Goal: Task Accomplishment & Management: Complete application form

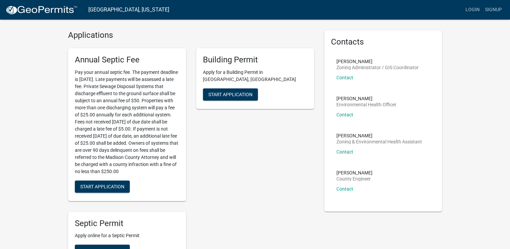
scroll to position [16, 0]
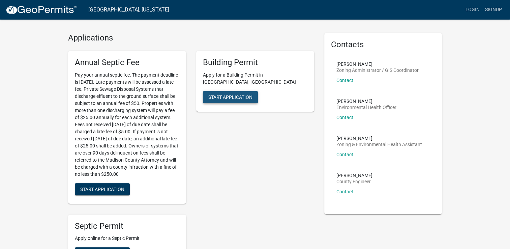
click at [238, 94] on span "Start Application" at bounding box center [231, 96] width 44 height 5
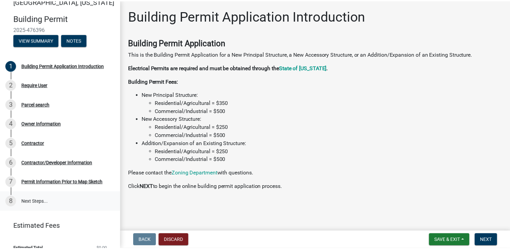
scroll to position [21, 0]
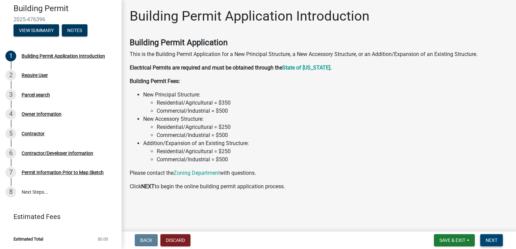
click at [492, 240] on span "Next" at bounding box center [491, 240] width 12 height 5
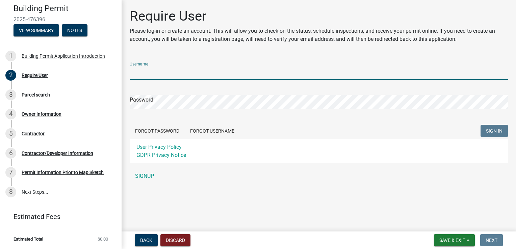
click at [170, 74] on input "Username" at bounding box center [319, 73] width 378 height 14
type input "Aloha"
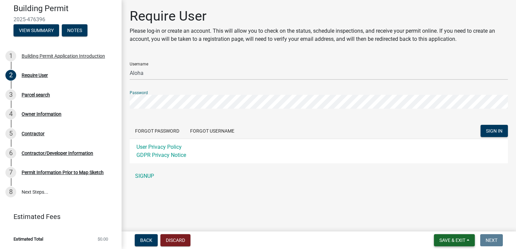
click at [454, 241] on span "Save & Exit" at bounding box center [452, 240] width 26 height 5
click at [338, 207] on main "Require User Please log-in or create an account. This will allow you to check o…" at bounding box center [318, 114] width 394 height 229
click at [448, 244] on button "Save & Exit" at bounding box center [454, 240] width 41 height 12
click at [438, 207] on button "Save" at bounding box center [447, 206] width 54 height 16
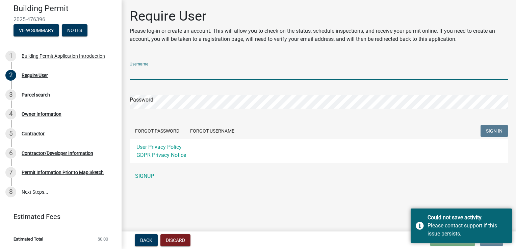
click at [155, 71] on input "Username" at bounding box center [319, 73] width 378 height 14
type input "Aloha"
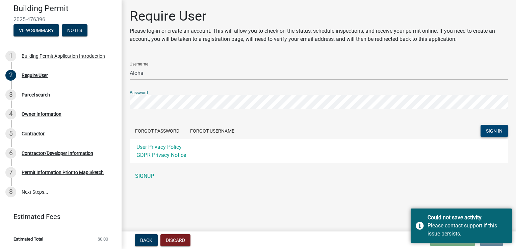
click at [494, 130] on span "SIGN IN" at bounding box center [494, 130] width 17 height 5
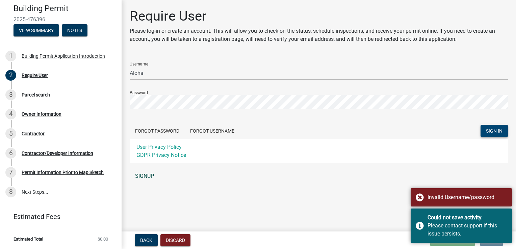
click at [146, 175] on link "SIGNUP" at bounding box center [319, 175] width 378 height 13
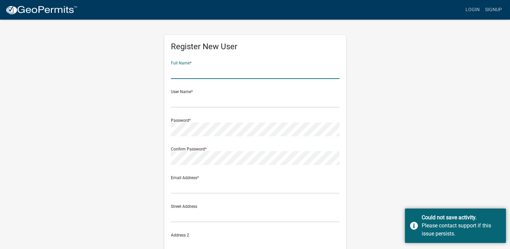
click at [224, 76] on input "text" at bounding box center [255, 72] width 169 height 14
type input "[PERSON_NAME]"
type input "[EMAIL_ADDRESS][DOMAIN_NAME]"
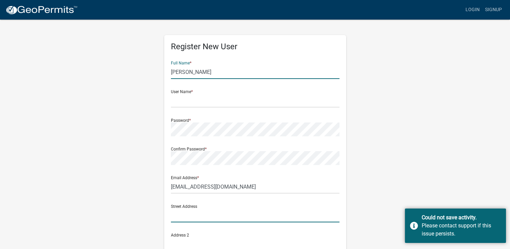
type input "[STREET_ADDRESS]"
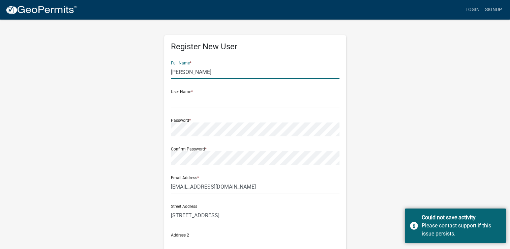
type input "[PERSON_NAME]"
type input "IA"
type input "50039"
type input "5158979102"
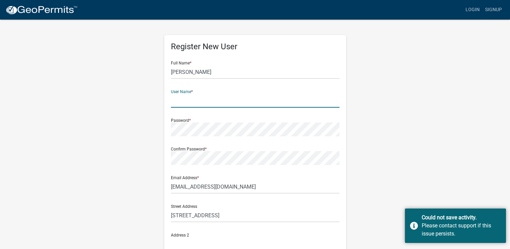
click at [213, 103] on input "text" at bounding box center [255, 101] width 169 height 14
type input "Aloha"
click at [131, 131] on div "Register New User Full Name * [PERSON_NAME] User Name * Aloha Password * Confir…" at bounding box center [255, 199] width 385 height 361
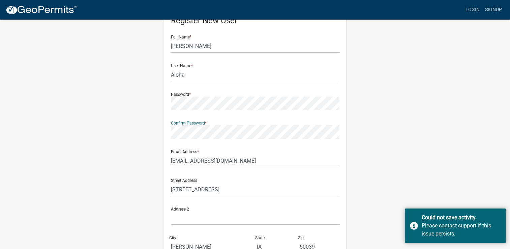
scroll to position [34, 0]
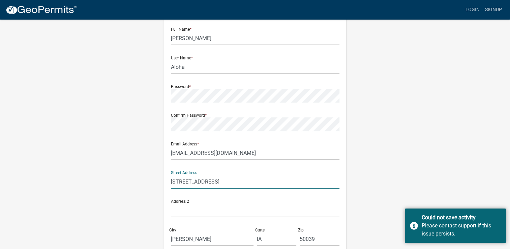
click at [224, 179] on input "[STREET_ADDRESS]" at bounding box center [255, 182] width 169 height 14
drag, startPoint x: 224, startPoint y: 179, endPoint x: 158, endPoint y: 179, distance: 65.8
click at [158, 179] on div "Register New User Full Name * [PERSON_NAME] User Name * Aloha Password * Confir…" at bounding box center [255, 165] width 385 height 361
type input "[STREET_ADDRESS]"
click at [56, 196] on wm-register-view "more_horiz Login Signup Register New User Full Name * [PERSON_NAME] User Name *…" at bounding box center [255, 156] width 510 height 380
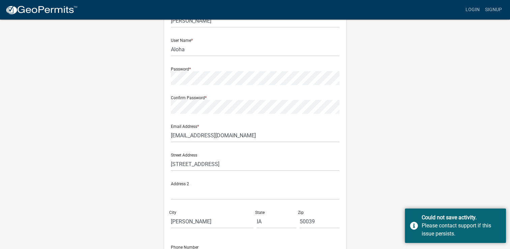
scroll to position [101, 0]
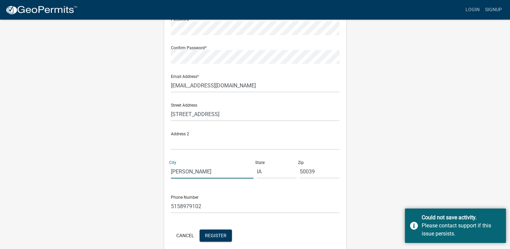
drag, startPoint x: 187, startPoint y: 172, endPoint x: 153, endPoint y: 172, distance: 33.4
click at [153, 172] on div "Register New User Full Name * [PERSON_NAME] User Name * Aloha Password * Confir…" at bounding box center [255, 98] width 385 height 361
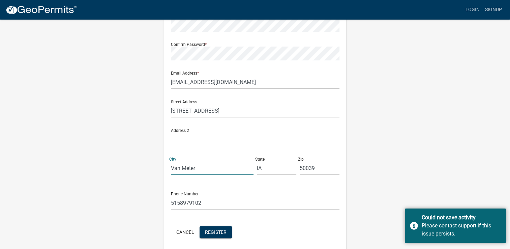
scroll to position [131, 0]
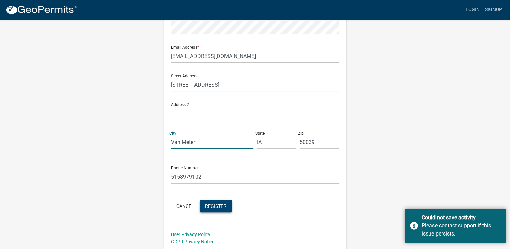
type input "Van Meter"
click at [213, 206] on span "Register" at bounding box center [216, 205] width 22 height 5
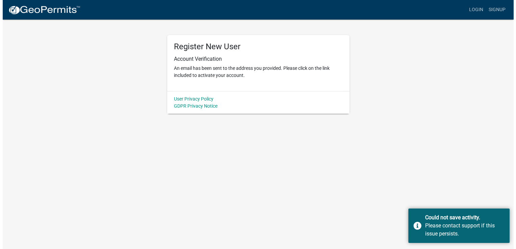
scroll to position [0, 0]
